Goal: Information Seeking & Learning: Learn about a topic

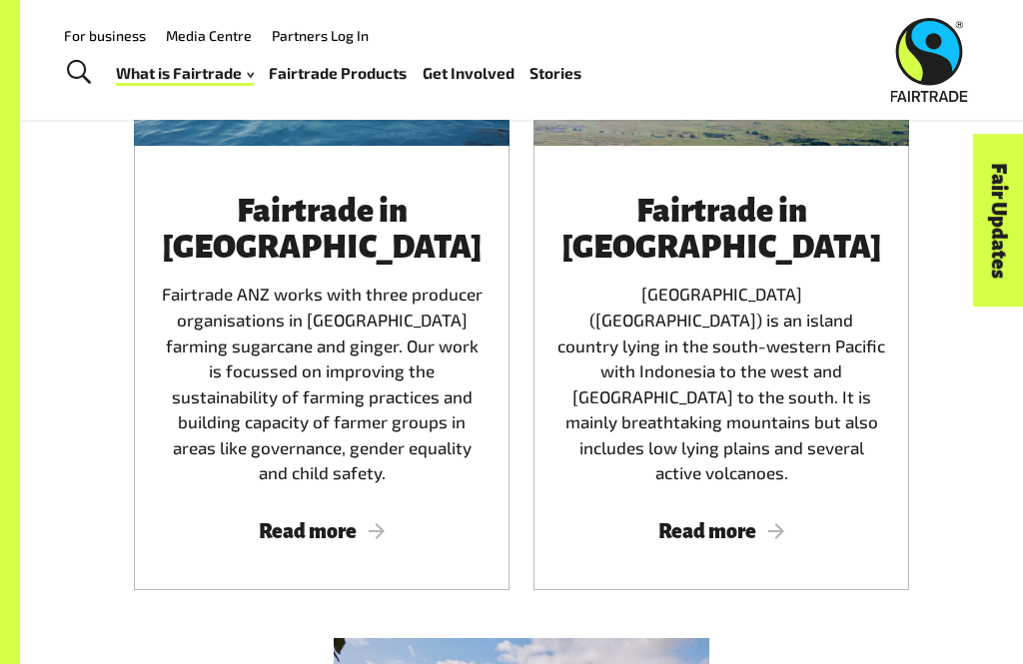
scroll to position [3137, 0]
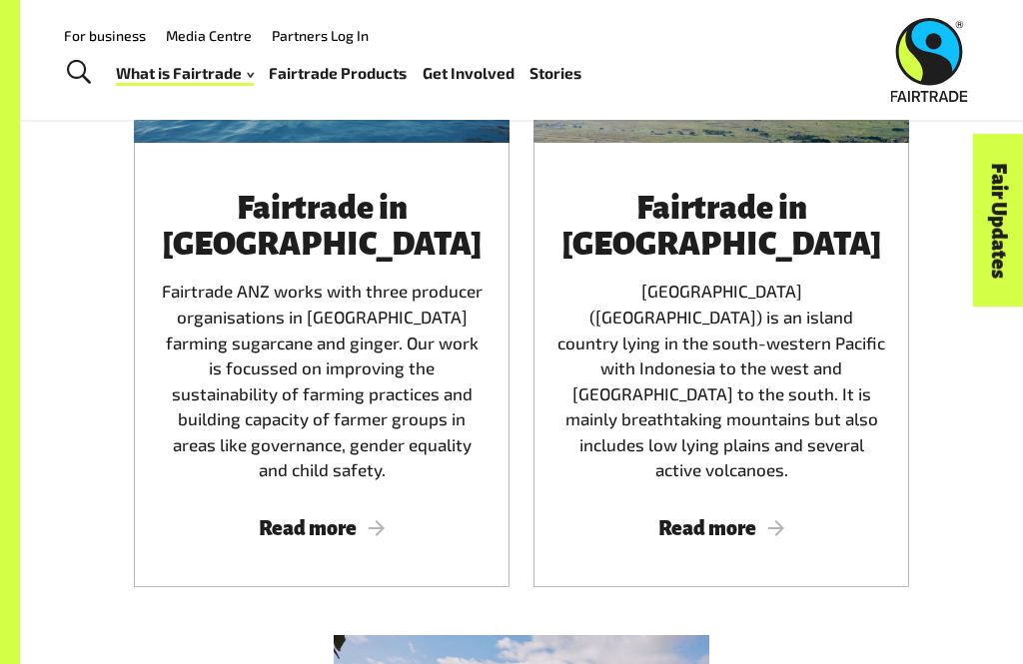
click at [302, 411] on div "Fairtrade in [GEOGRAPHIC_DATA] Fairtrade ANZ works with three producer organisa…" at bounding box center [322, 365] width 376 height 444
click at [288, 517] on span "Read more" at bounding box center [322, 528] width 328 height 22
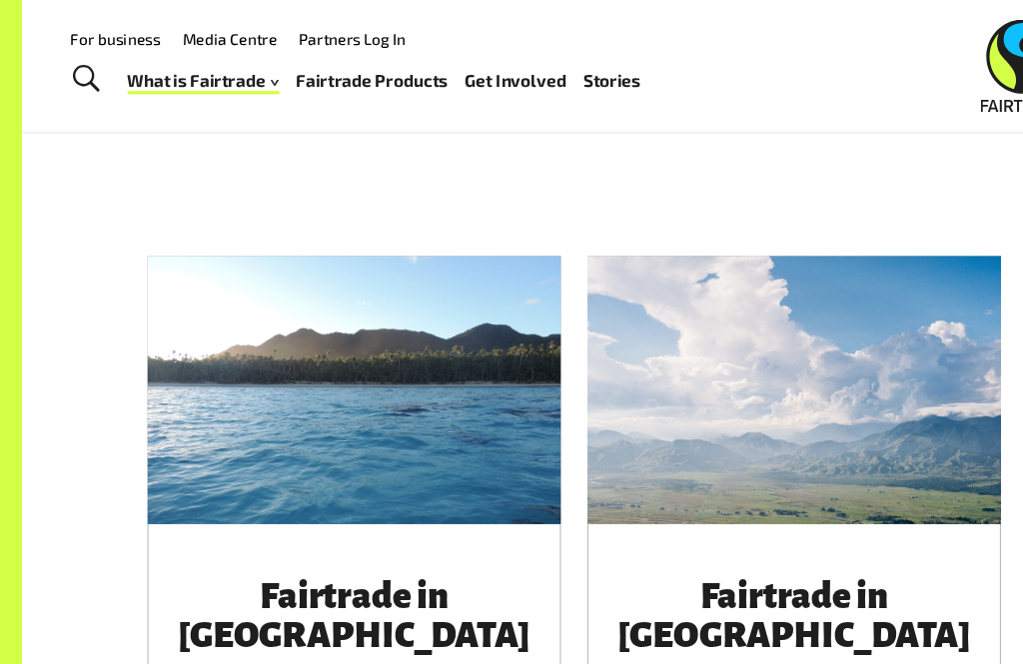
scroll to position [2804, 0]
click at [130, 440] on div "Fairtrade in [GEOGRAPHIC_DATA] Fairtrade ANZ works with three producer organisa…" at bounding box center [322, 577] width 400 height 688
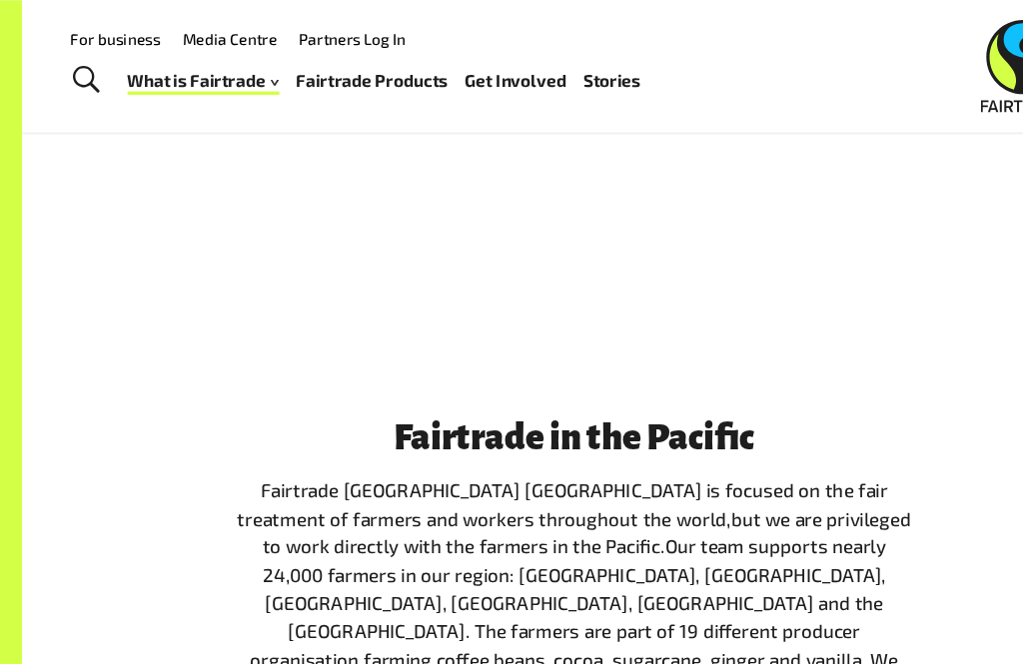
scroll to position [1852, 0]
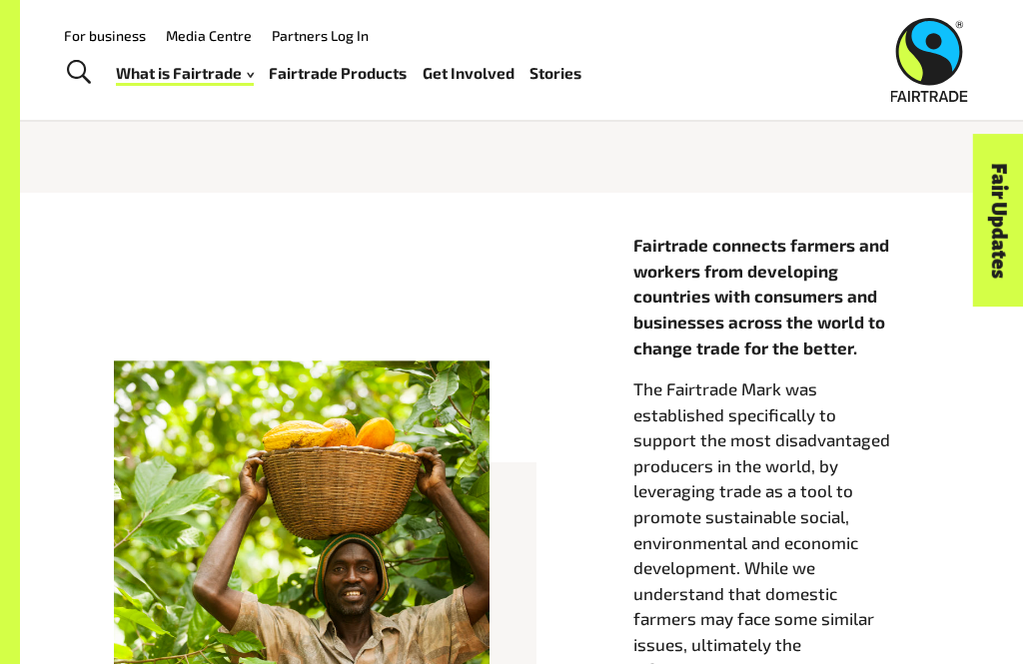
scroll to position [506, 0]
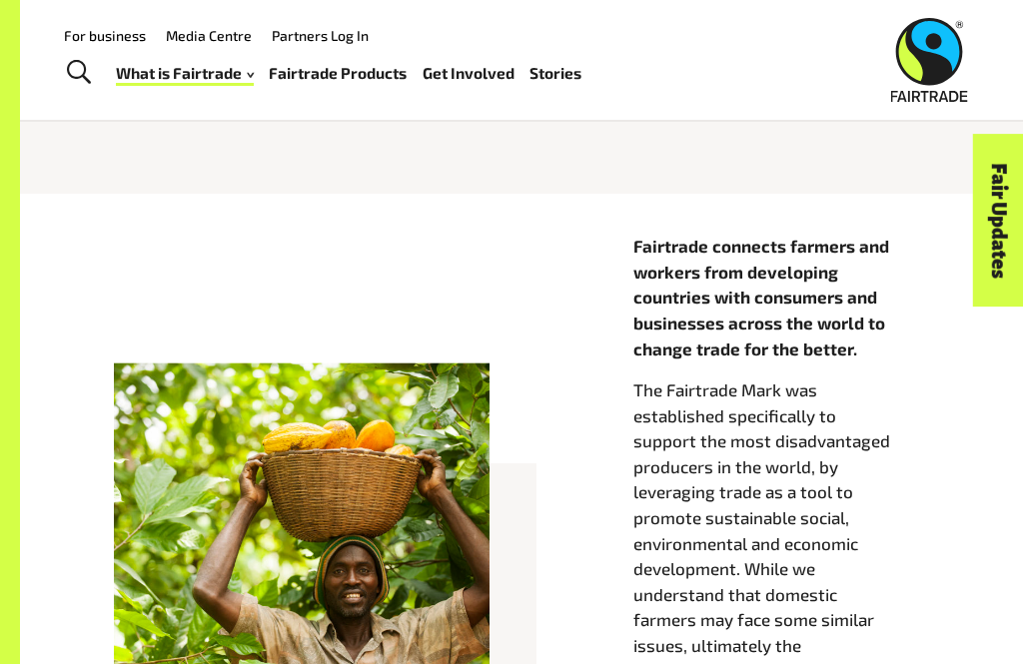
click at [48, 358] on div "Fairtrade connects farmers and workers from developing countries with consumers…" at bounding box center [521, 576] width 959 height 685
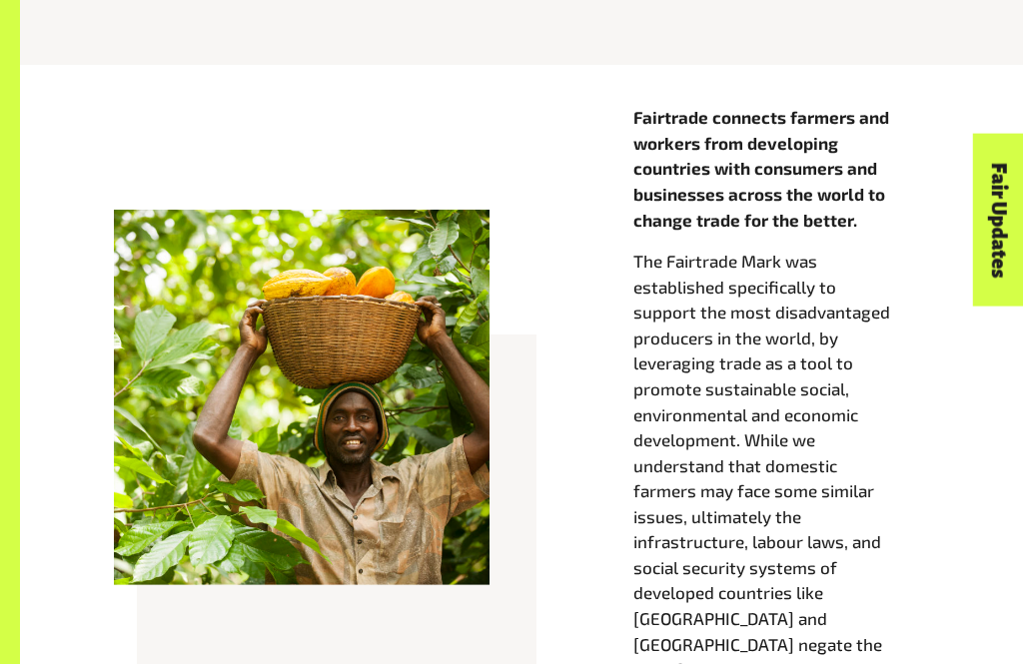
scroll to position [637, 0]
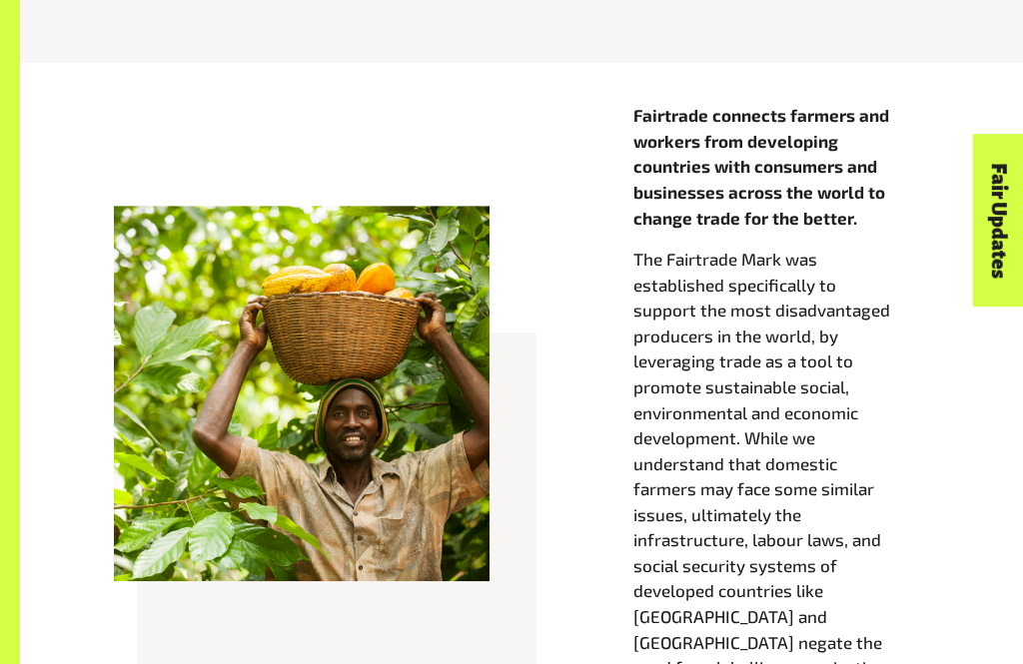
click at [804, 663] on div "Fairtrade connects farmers and workers from developing countries with consumers…" at bounding box center [781, 445] width 320 height 685
click at [913, 663] on div "Fairtrade connects farmers and workers from developing countries with consumers…" at bounding box center [781, 445] width 320 height 685
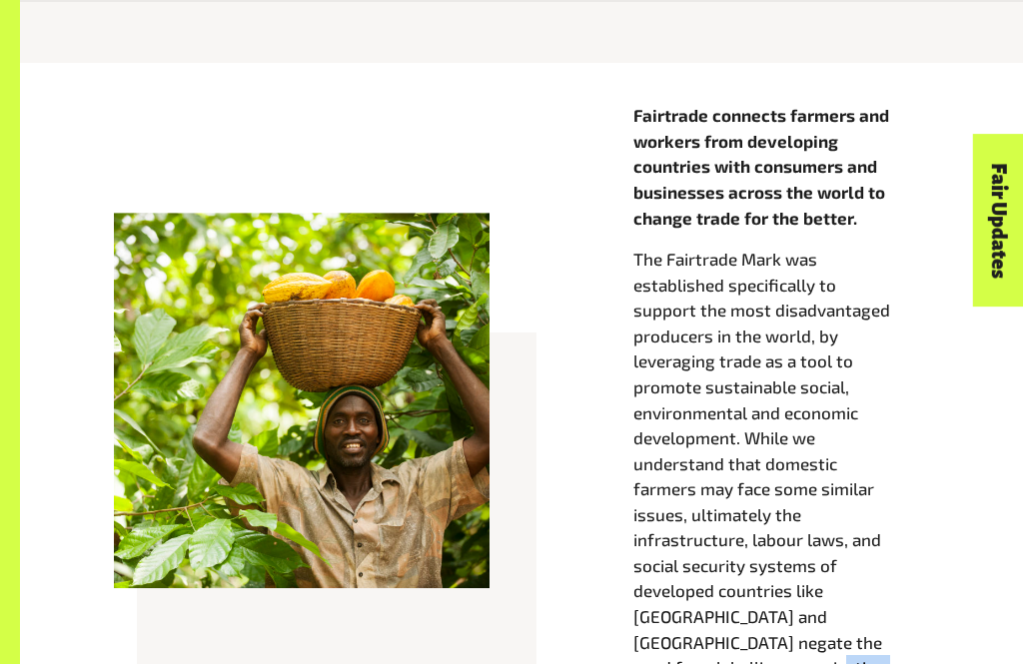
scroll to position [806, 0]
